Goal: Information Seeking & Learning: Learn about a topic

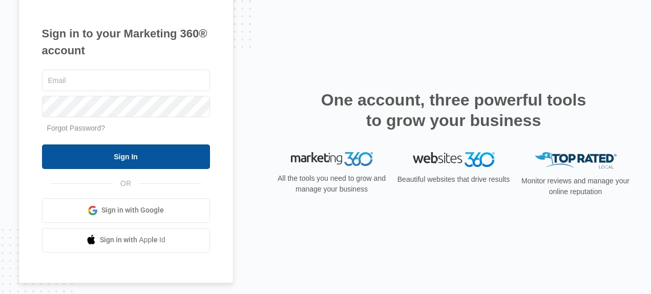
type input "[EMAIL_ADDRESS][DOMAIN_NAME]"
click at [147, 159] on input "Sign In" at bounding box center [126, 156] width 168 height 25
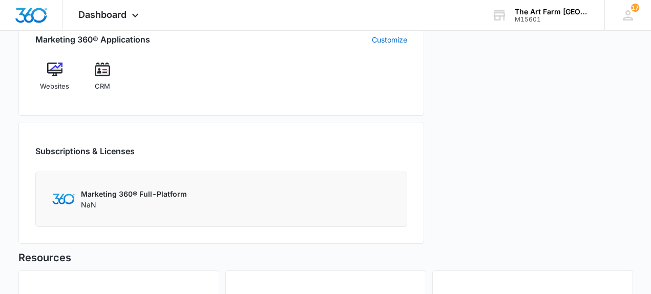
scroll to position [420, 0]
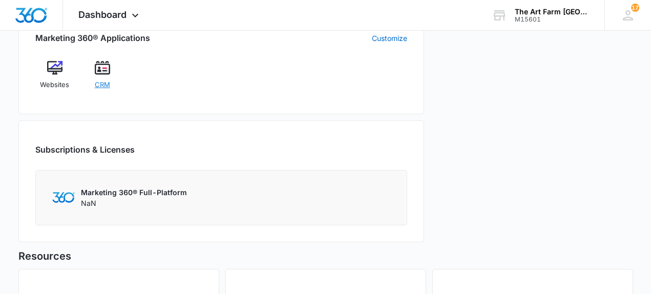
click at [106, 83] on span "CRM" at bounding box center [102, 85] width 15 height 10
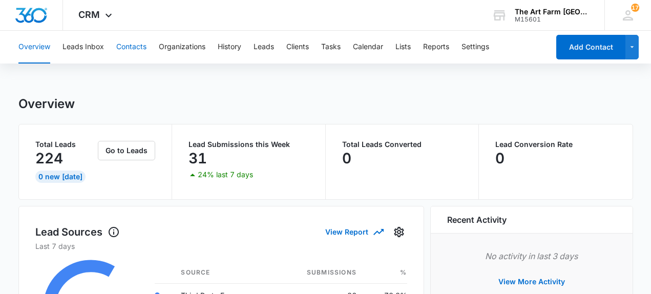
click at [138, 48] on button "Contacts" at bounding box center [131, 47] width 30 height 33
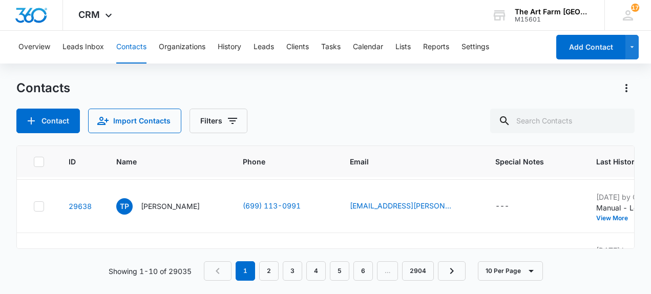
scroll to position [105, 0]
click at [188, 208] on p "Theron Pottinger" at bounding box center [170, 205] width 59 height 11
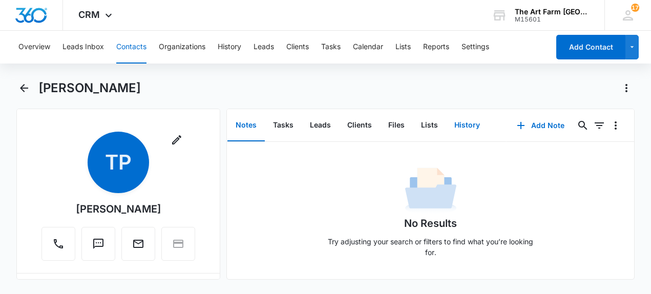
click at [459, 127] on button "History" at bounding box center [467, 126] width 42 height 32
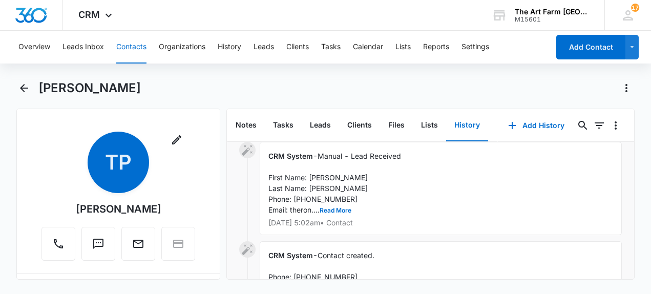
scroll to position [379, 0]
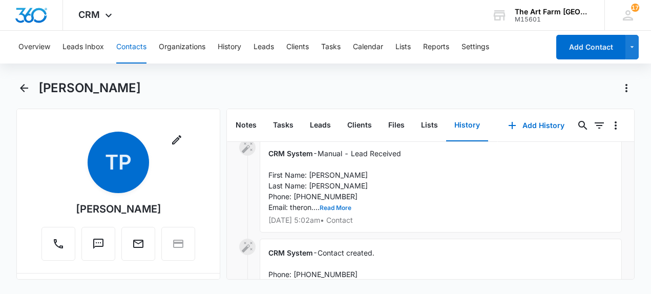
click at [336, 206] on button "Read More" at bounding box center [336, 208] width 32 height 6
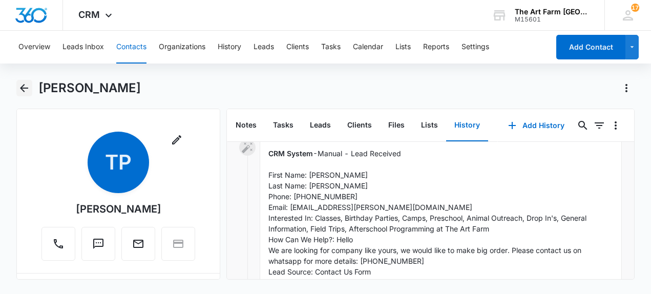
click at [24, 86] on icon "Back" at bounding box center [24, 88] width 12 height 12
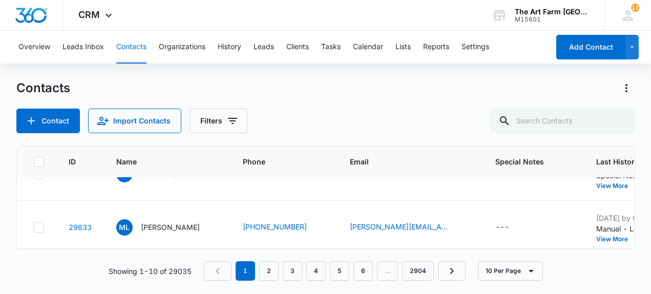
scroll to position [348, 0]
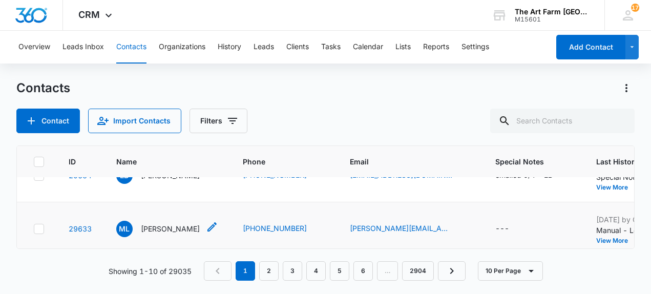
click at [173, 230] on p "Michael Lazarus" at bounding box center [170, 228] width 59 height 11
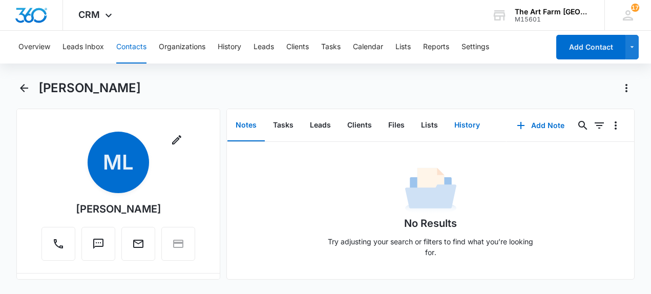
click at [455, 130] on button "History" at bounding box center [467, 126] width 42 height 32
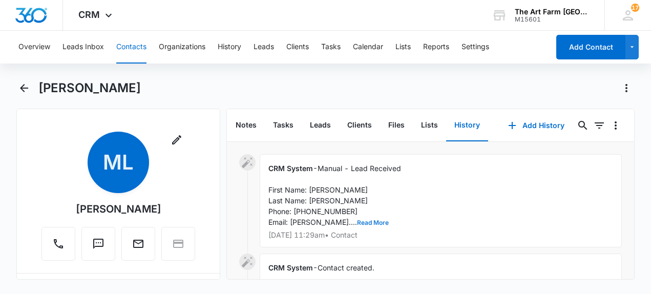
click at [357, 223] on button "Read More" at bounding box center [373, 223] width 32 height 6
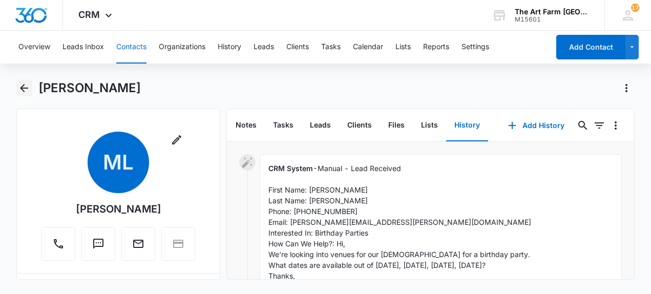
click at [24, 90] on icon "Back" at bounding box center [24, 88] width 12 height 12
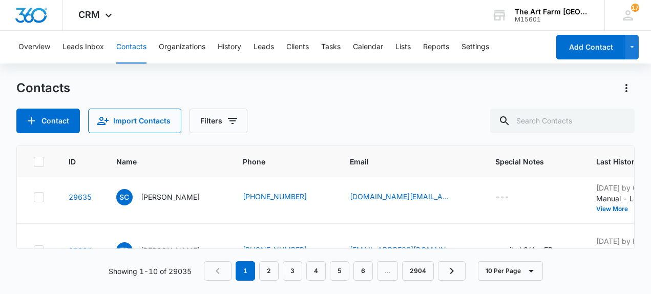
scroll to position [268, 0]
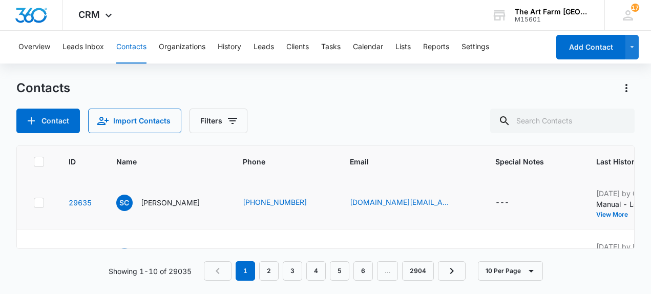
click at [179, 203] on p "Silvia Cangiano" at bounding box center [170, 202] width 59 height 11
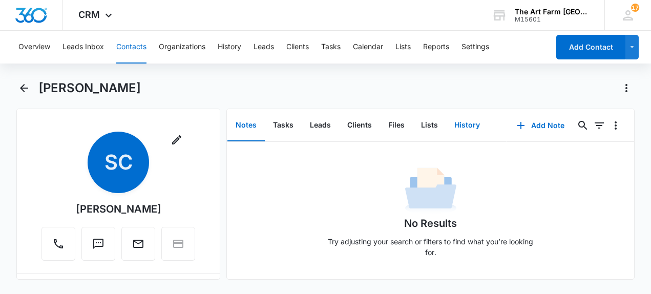
click at [457, 129] on button "History" at bounding box center [467, 126] width 42 height 32
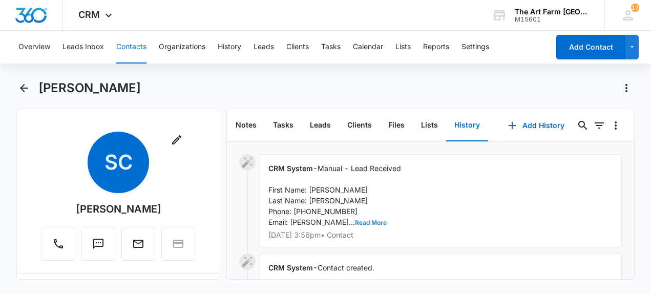
click at [355, 223] on button "Read More" at bounding box center [371, 223] width 32 height 6
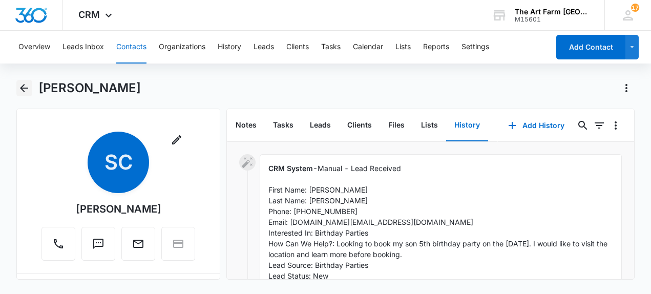
click at [19, 87] on icon "Back" at bounding box center [24, 88] width 12 height 12
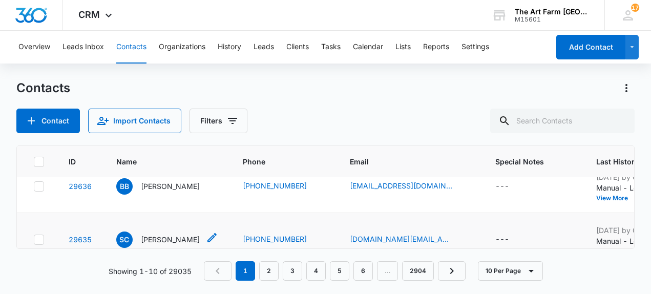
scroll to position [224, 0]
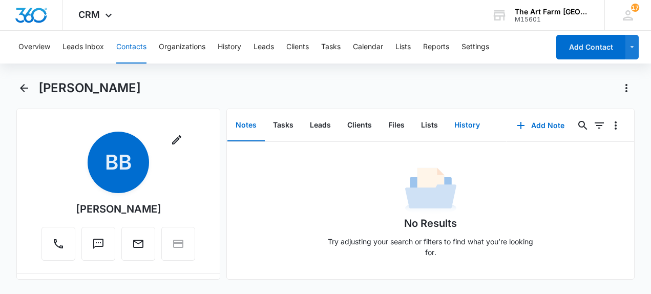
click at [468, 123] on button "History" at bounding box center [467, 126] width 42 height 32
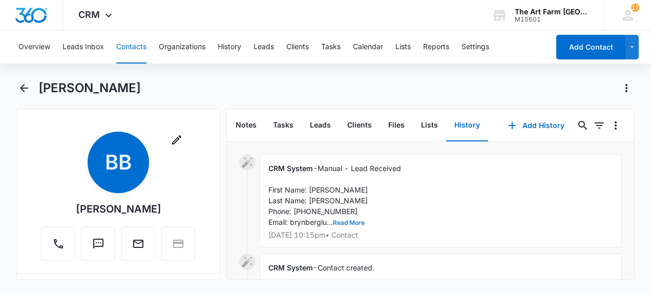
click at [347, 225] on button "Read More" at bounding box center [349, 223] width 32 height 6
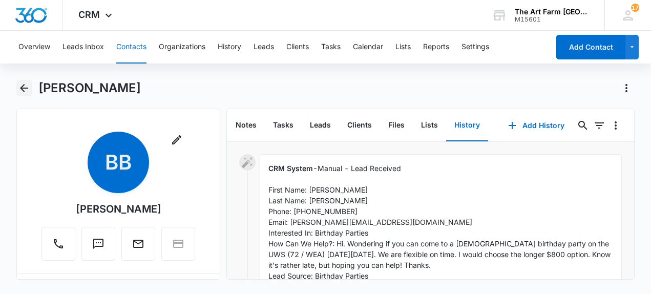
click at [24, 85] on icon "Back" at bounding box center [24, 88] width 8 height 8
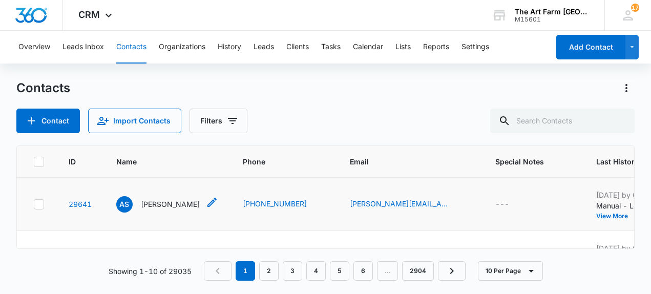
click at [169, 202] on p "Anna Scott" at bounding box center [170, 204] width 59 height 11
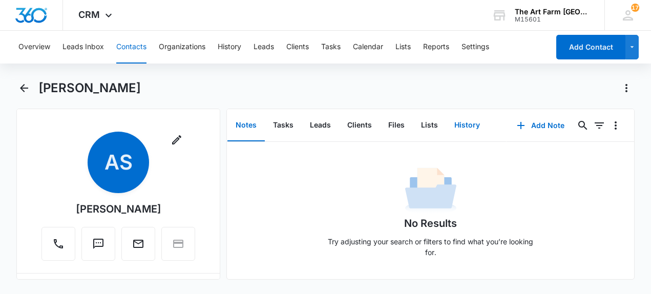
click at [460, 125] on button "History" at bounding box center [467, 126] width 42 height 32
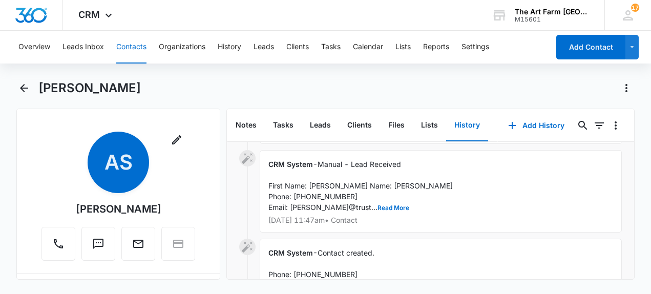
scroll to position [447, 0]
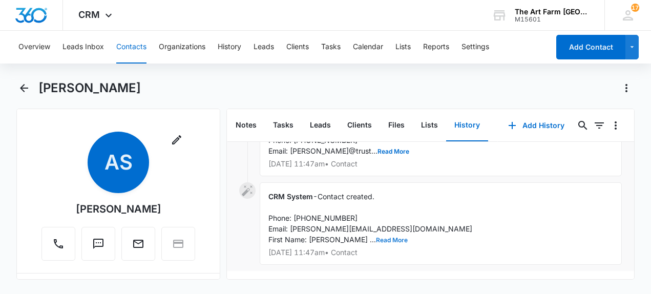
click at [376, 237] on button "Read More" at bounding box center [392, 240] width 32 height 6
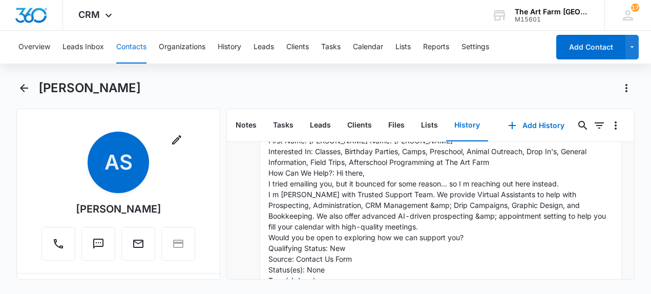
scroll to position [597, 0]
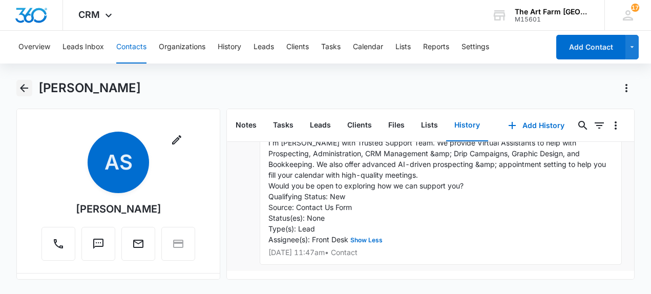
click at [22, 88] on icon "Back" at bounding box center [24, 88] width 8 height 8
